Goal: Communication & Community: Answer question/provide support

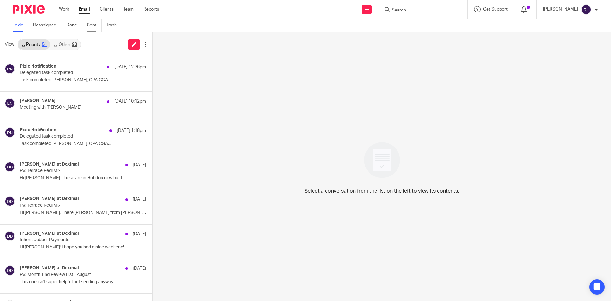
click at [96, 23] on link "Sent" at bounding box center [94, 25] width 15 height 12
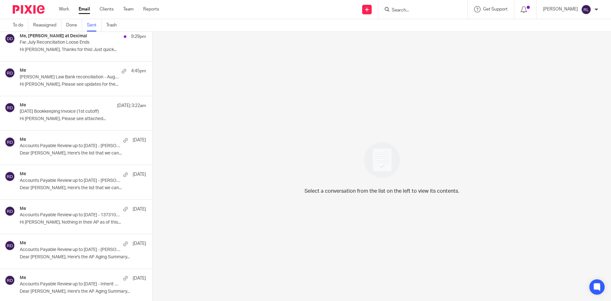
scroll to position [7, 0]
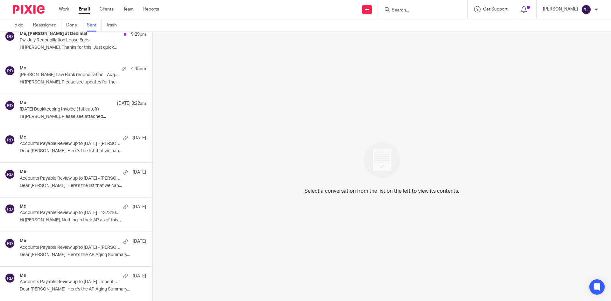
click at [76, 251] on div "Me [DATE] Accounts Payable Review up to [DATE] - [PERSON_NAME] Contracting Ltd …" at bounding box center [83, 248] width 126 height 21
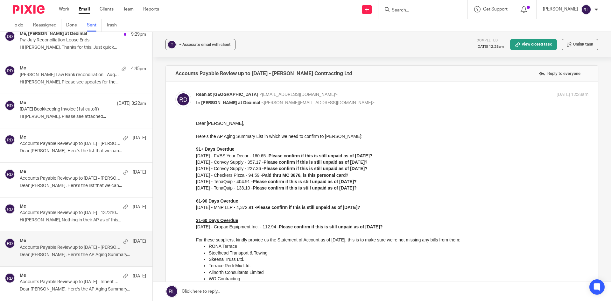
scroll to position [0, 0]
click at [64, 214] on p "Accounts Payable Review up to [DATE] - 1373108 B.C. Ltd. ([PERSON_NAME])" at bounding box center [70, 212] width 101 height 5
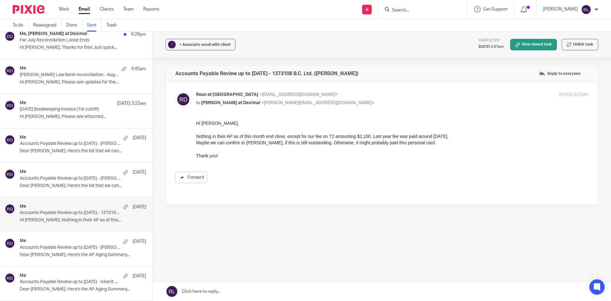
click at [63, 180] on p "Accounts Payable Review up to [DATE] - [PERSON_NAME] Law" at bounding box center [70, 178] width 101 height 5
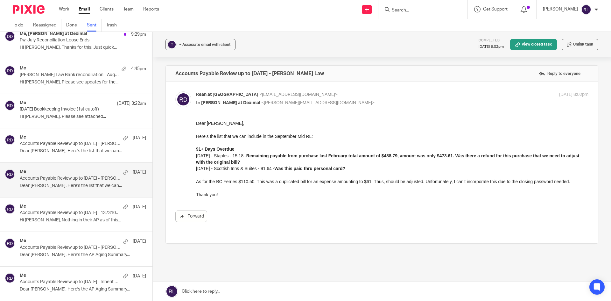
click at [57, 143] on p "Accounts Payable Review up to August 2025 - Kandola Law" at bounding box center [70, 143] width 101 height 5
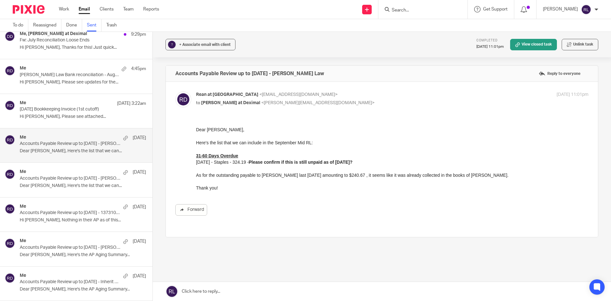
click at [211, 288] on link at bounding box center [382, 291] width 459 height 19
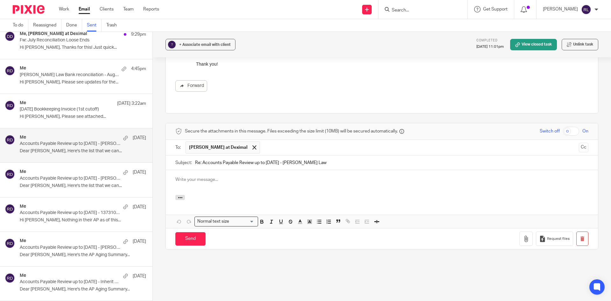
click at [236, 177] on div at bounding box center [382, 182] width 432 height 25
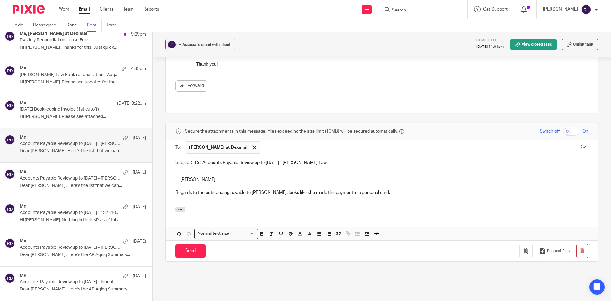
click at [396, 189] on p "Regards to the outstanding payable to Joshua, looks like she made the payment i…" at bounding box center [381, 192] width 413 height 6
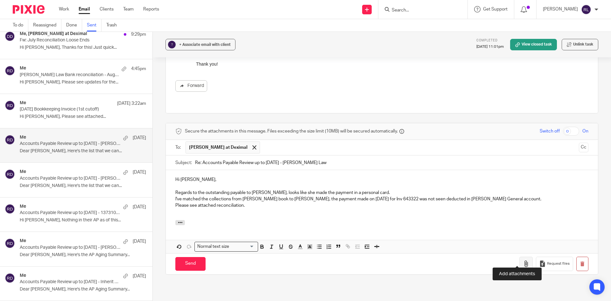
click at [520, 261] on button "button" at bounding box center [526, 264] width 13 height 14
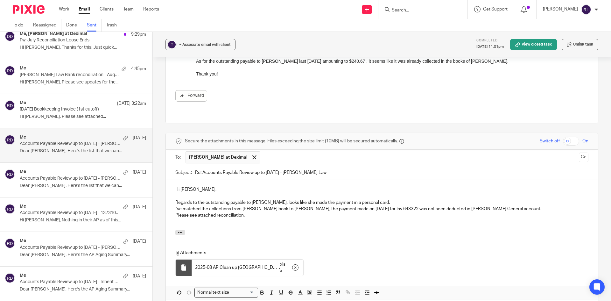
scroll to position [146, 0]
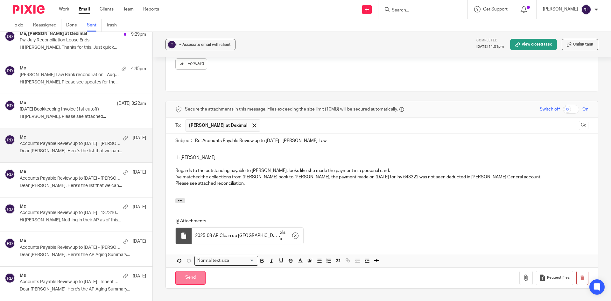
click at [189, 271] on input "Send" at bounding box center [190, 278] width 30 height 14
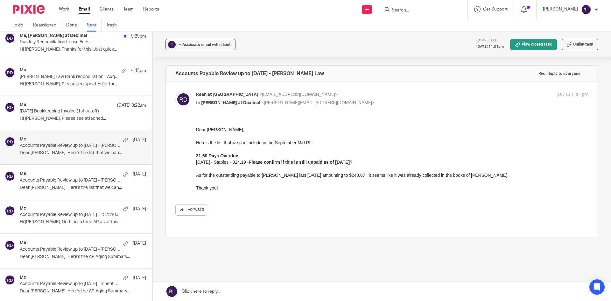
scroll to position [7, 0]
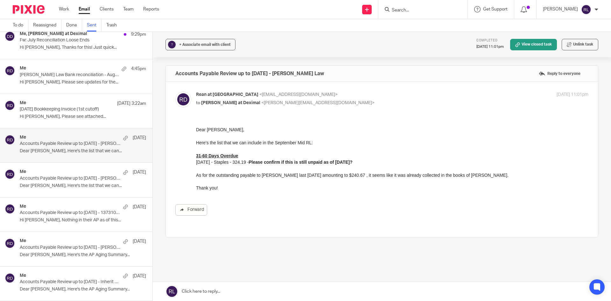
click at [97, 245] on p "Accounts Payable Review up to August 2025 - Justin Berry Contracting Ltd" at bounding box center [70, 247] width 101 height 5
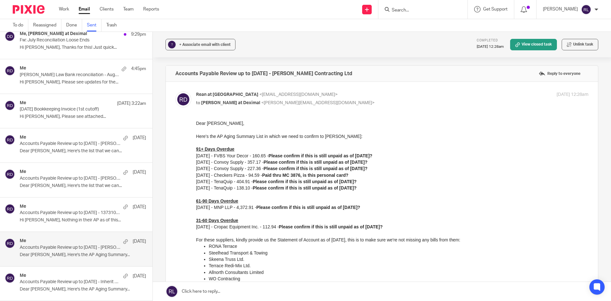
scroll to position [0, 0]
click at [88, 213] on p "Accounts Payable Review up to August 2025 - 1373108 B.C. Ltd. (Matthew Patenaud…" at bounding box center [70, 212] width 101 height 5
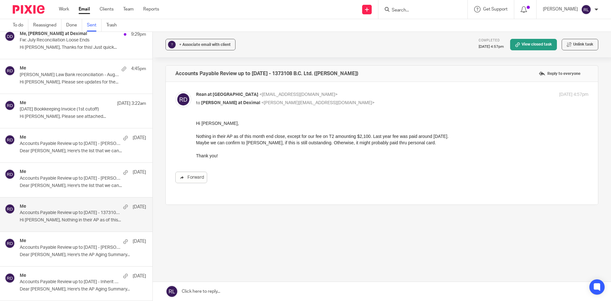
click at [75, 246] on p "Accounts Payable Review up to August 2025 - Justin Berry Contracting Ltd" at bounding box center [70, 247] width 101 height 5
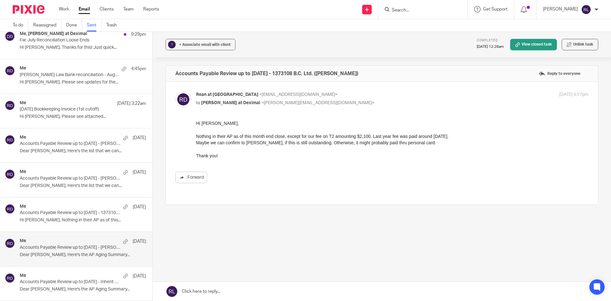
click at [71, 187] on p "Dear Danielle, Here's the list that we can..." at bounding box center [83, 185] width 126 height 5
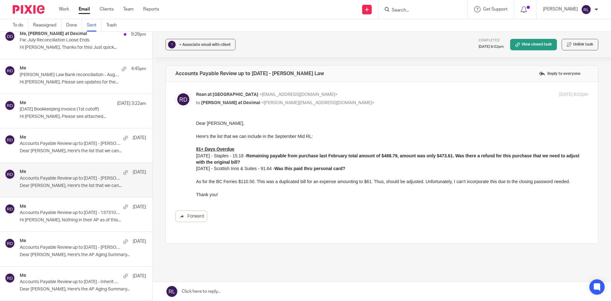
click at [72, 146] on p "Accounts Payable Review up to August 2025 - Kandola Law" at bounding box center [70, 143] width 101 height 5
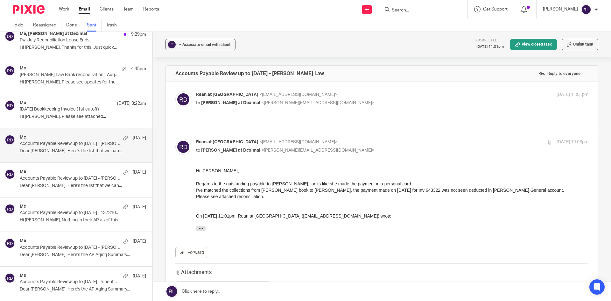
click at [74, 115] on p "Hi Alicia, Please see attached..." at bounding box center [83, 116] width 126 height 5
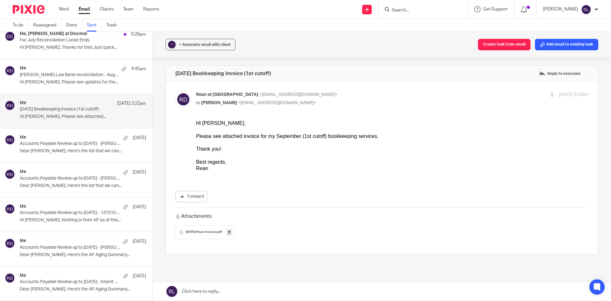
click at [66, 146] on p "Accounts Payable Review up to August 2025 - Kandola Law" at bounding box center [70, 143] width 101 height 5
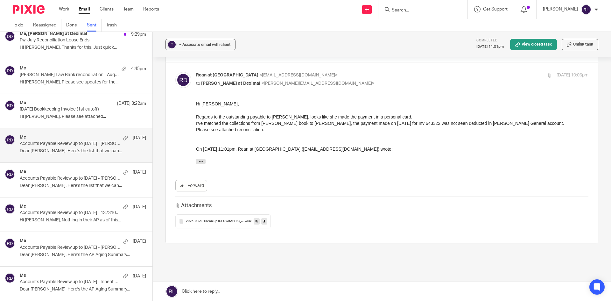
scroll to position [80, 0]
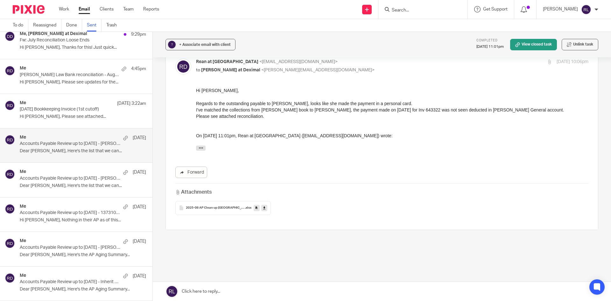
click at [215, 206] on span "2025-08 AP Clean up Kandola - Joshua" at bounding box center [215, 208] width 59 height 4
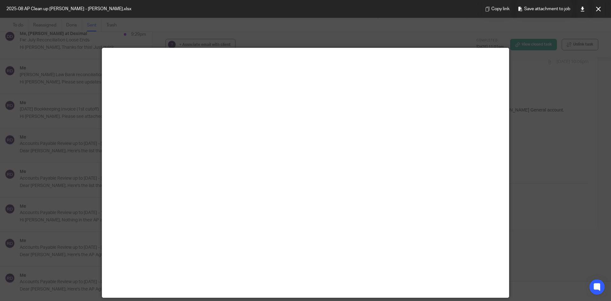
click at [534, 167] on div at bounding box center [305, 150] width 611 height 301
click at [596, 11] on icon at bounding box center [598, 9] width 5 height 5
